Goal: Transaction & Acquisition: Purchase product/service

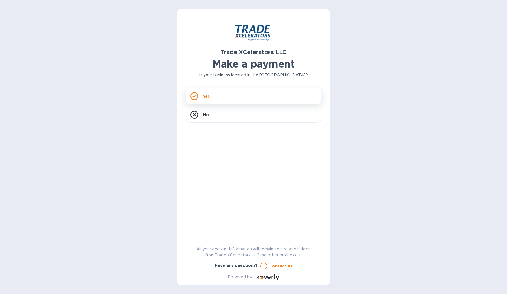
click at [211, 96] on div "Yes" at bounding box center [254, 96] width 136 height 16
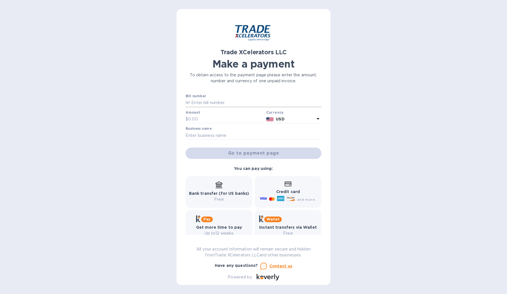
click at [227, 102] on input "text" at bounding box center [255, 103] width 131 height 8
type input "HFX925393"
click at [206, 120] on input "text" at bounding box center [226, 119] width 76 height 8
type input "1,108.39"
click at [222, 135] on input "text" at bounding box center [254, 135] width 136 height 8
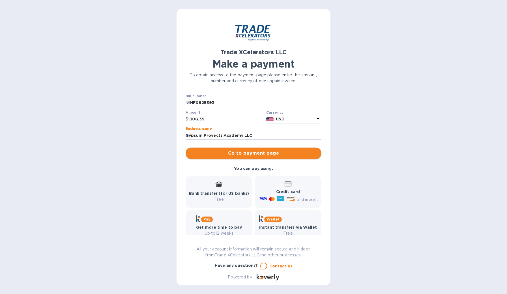
type input "Gypsum Proyects Academy LLC"
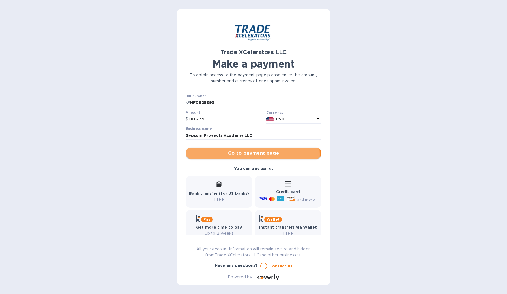
click at [245, 154] on span "Go to payment page" at bounding box center [253, 153] width 127 height 7
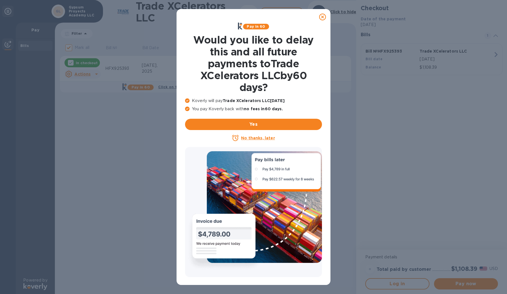
click at [324, 16] on icon at bounding box center [322, 17] width 7 height 7
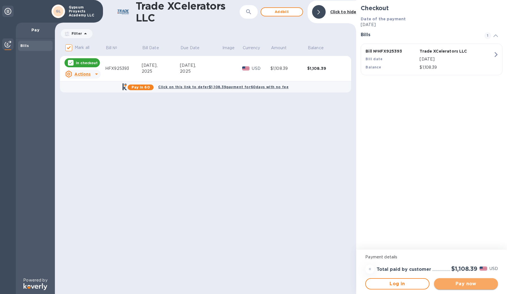
click at [458, 286] on span "Pay now" at bounding box center [466, 284] width 55 height 7
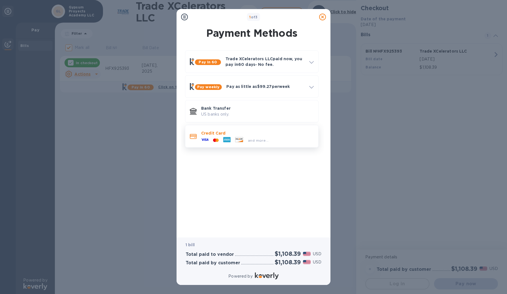
click at [238, 137] on icon at bounding box center [239, 139] width 8 height 5
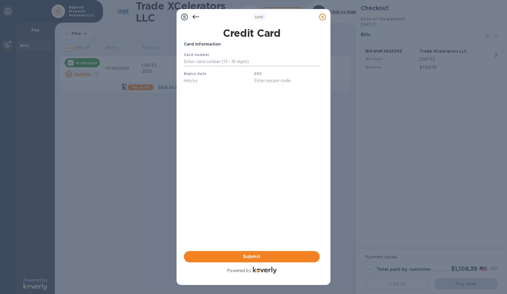
click at [212, 64] on input "text" at bounding box center [252, 62] width 136 height 8
type input "[CREDIT_CARD_NUMBER]"
click at [198, 79] on input "text" at bounding box center [217, 80] width 66 height 8
type input "07/29"
click at [267, 78] on input "text" at bounding box center [287, 80] width 66 height 8
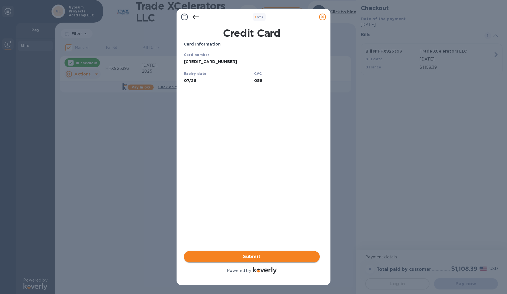
type input "058"
click at [250, 260] on span "Submit" at bounding box center [252, 257] width 127 height 7
click at [253, 256] on span "Submit" at bounding box center [252, 257] width 127 height 7
click at [246, 256] on span "Submit" at bounding box center [252, 257] width 127 height 7
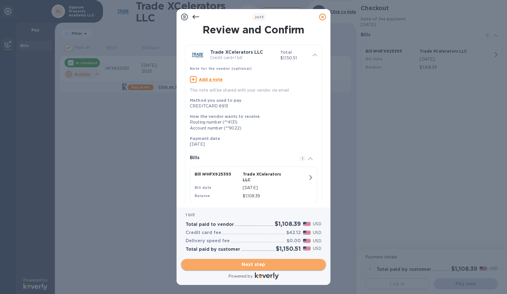
click at [249, 265] on span "Next step" at bounding box center [254, 265] width 136 height 7
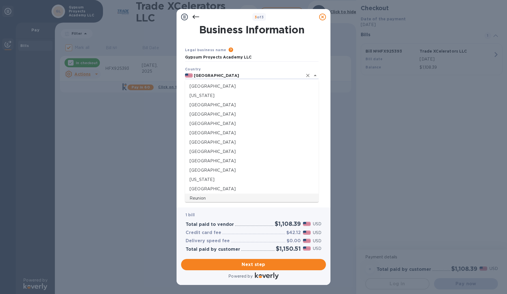
scroll to position [1347, 0]
click at [198, 180] on p "[US_STATE]" at bounding box center [252, 179] width 125 height 6
type input "[US_STATE]"
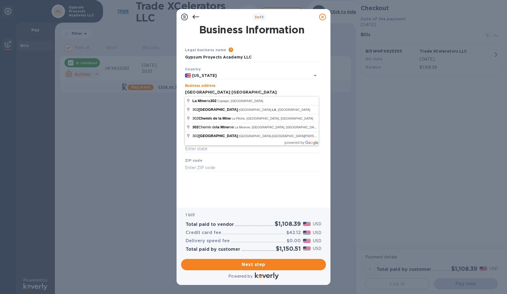
type input "[GEOGRAPHIC_DATA] 302 [GEOGRAPHIC_DATA][PERSON_NAME]"
click at [249, 92] on input "[GEOGRAPHIC_DATA] 302 [GEOGRAPHIC_DATA][PERSON_NAME]" at bounding box center [252, 92] width 134 height 8
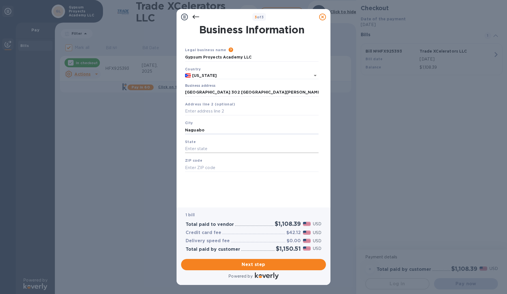
type input "Naguabo"
click at [190, 147] on input "text" at bounding box center [252, 149] width 134 height 8
type input "PR"
type input "00718"
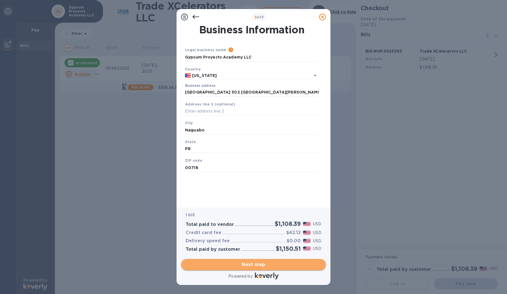
click at [235, 266] on span "Next step" at bounding box center [254, 265] width 136 height 7
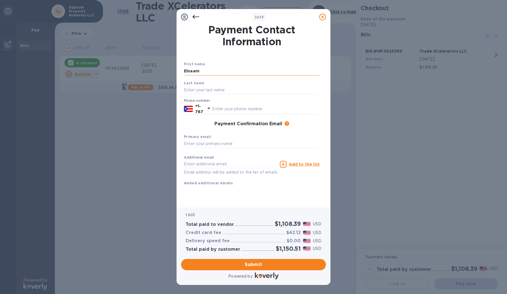
type input "Elnaam"
type input "[PERSON_NAME]"
type input "3663133"
click at [272, 133] on div "Primary email" at bounding box center [252, 141] width 140 height 19
type input "[EMAIL_ADDRESS][DOMAIN_NAME]"
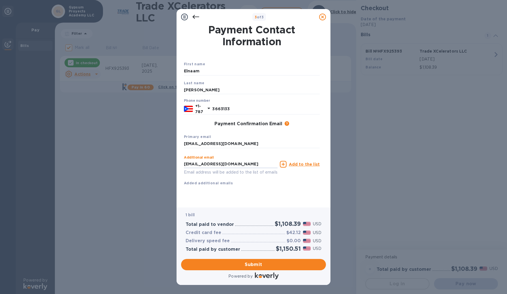
type input "[EMAIL_ADDRESS][DOMAIN_NAME]"
click at [258, 192] on div "First name Elnaam Last name [PERSON_NAME] Phone number [PHONE_NUMBER] Payment C…" at bounding box center [252, 128] width 136 height 134
click at [250, 265] on span "Submit" at bounding box center [254, 265] width 136 height 7
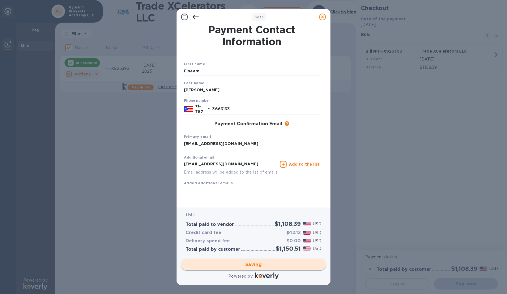
checkbox input "false"
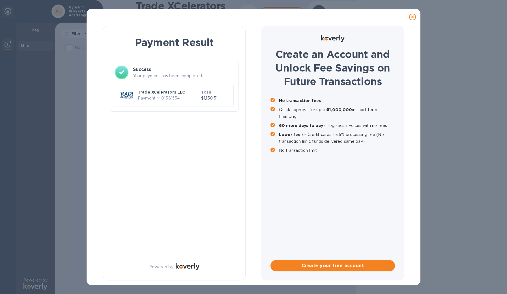
click at [159, 93] on p "Trade XCelerators LLC" at bounding box center [168, 92] width 61 height 6
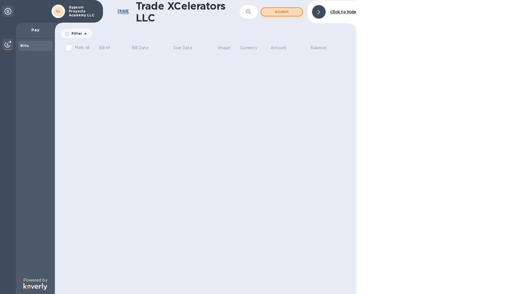
click at [284, 12] on span "Add bill" at bounding box center [282, 11] width 32 height 7
